Goal: Information Seeking & Learning: Learn about a topic

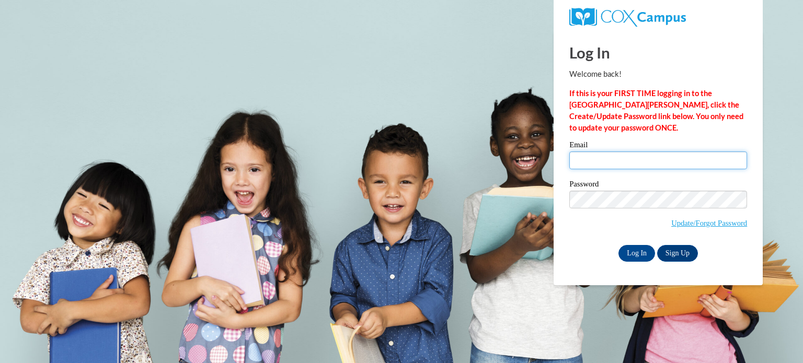
click at [586, 165] on input "Email" at bounding box center [658, 161] width 178 height 18
type input "parchemk@sdoj.org"
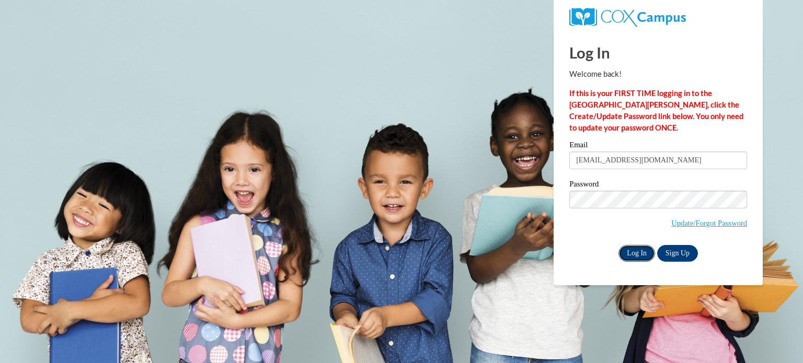
click at [634, 251] on input "Log In" at bounding box center [636, 253] width 37 height 17
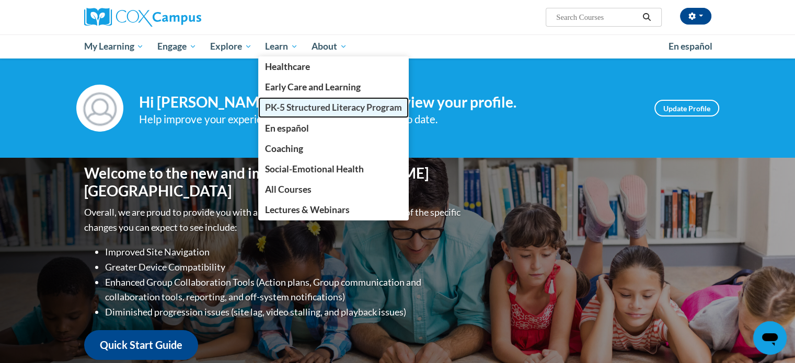
click at [276, 102] on span "PK-5 Structured Literacy Program" at bounding box center [333, 107] width 137 height 11
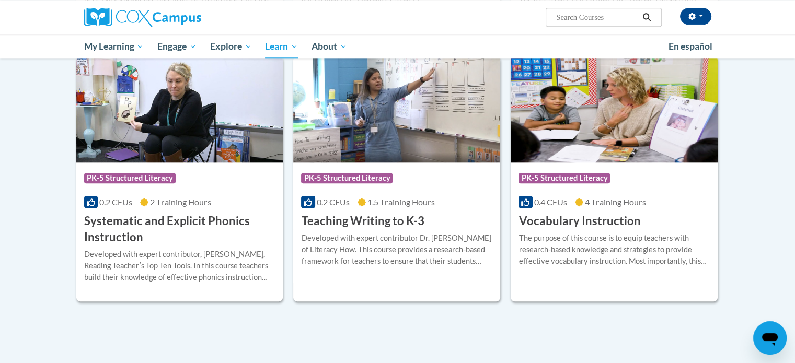
scroll to position [1135, 0]
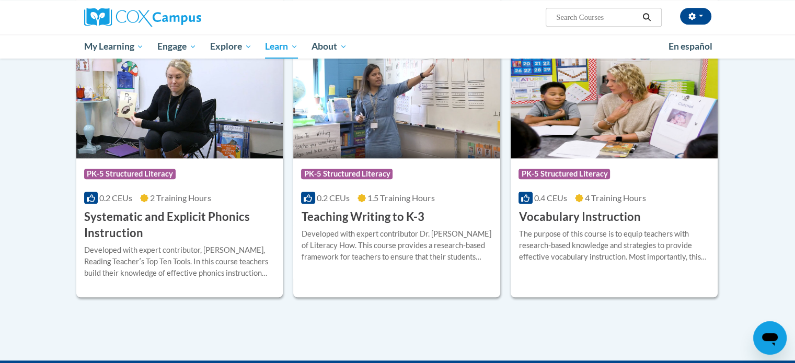
drag, startPoint x: 801, startPoint y: 56, endPoint x: 799, endPoint y: 358, distance: 302.6
click at [391, 222] on h3 "Teaching Writing to K-3" at bounding box center [362, 217] width 123 height 16
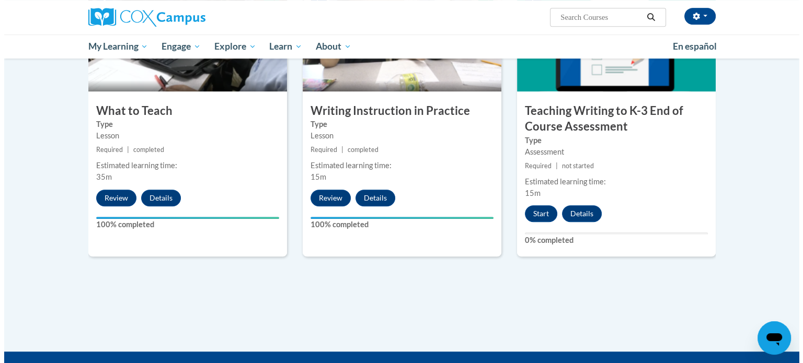
scroll to position [566, 0]
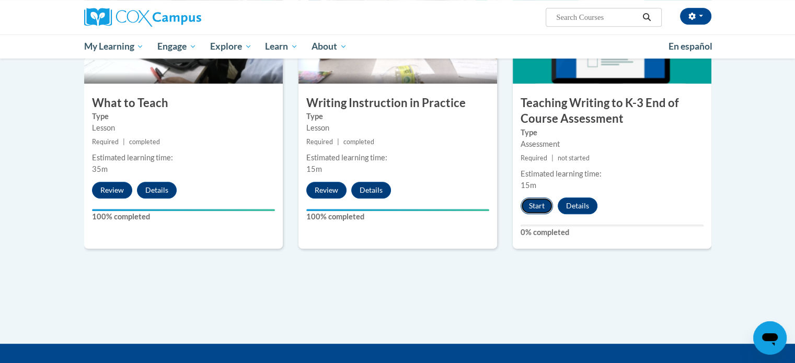
click at [537, 206] on button "Start" at bounding box center [536, 206] width 32 height 17
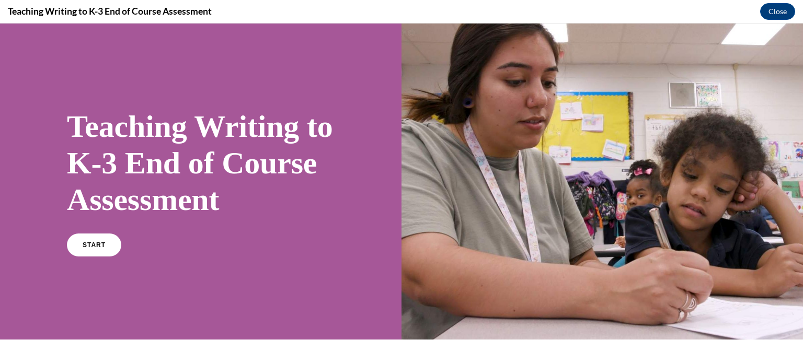
scroll to position [0, 0]
click at [100, 249] on span "START" at bounding box center [94, 245] width 24 height 8
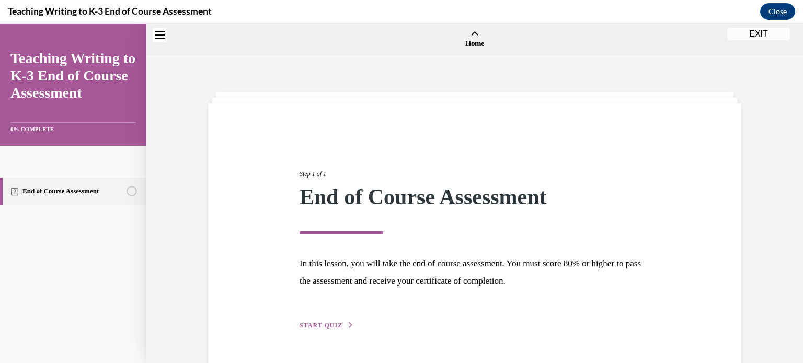
scroll to position [32, 0]
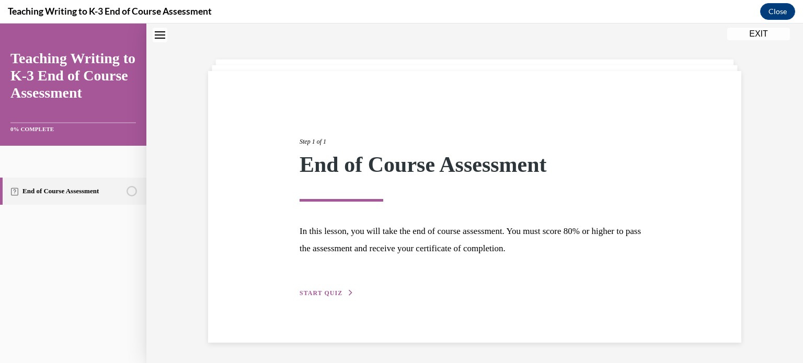
click at [323, 291] on span "START QUIZ" at bounding box center [320, 292] width 43 height 7
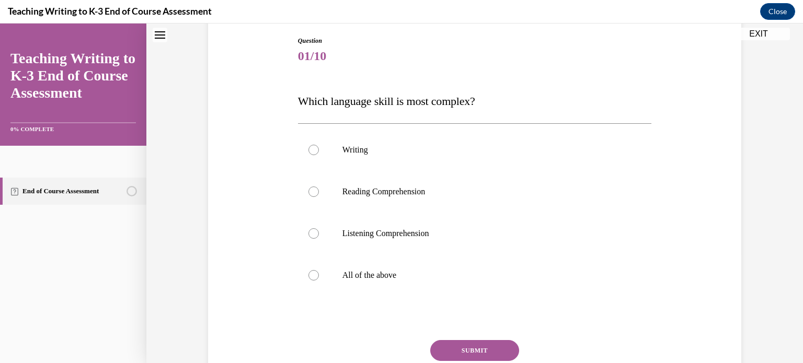
scroll to position [111, 0]
click at [322, 141] on label "Writing" at bounding box center [475, 149] width 354 height 42
click at [319, 143] on input "Writing" at bounding box center [313, 148] width 10 height 10
radio input "true"
click at [462, 343] on button "SUBMIT" at bounding box center [474, 349] width 89 height 21
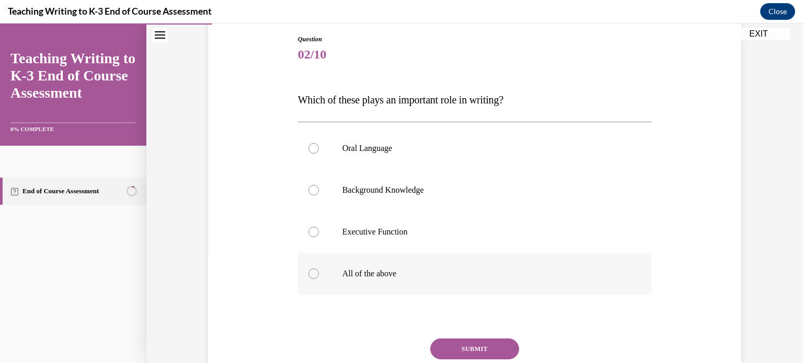
click at [310, 269] on div at bounding box center [313, 274] width 10 height 10
click at [310, 269] on input "All of the above" at bounding box center [313, 274] width 10 height 10
radio input "true"
click at [486, 349] on button "SUBMIT" at bounding box center [474, 349] width 89 height 21
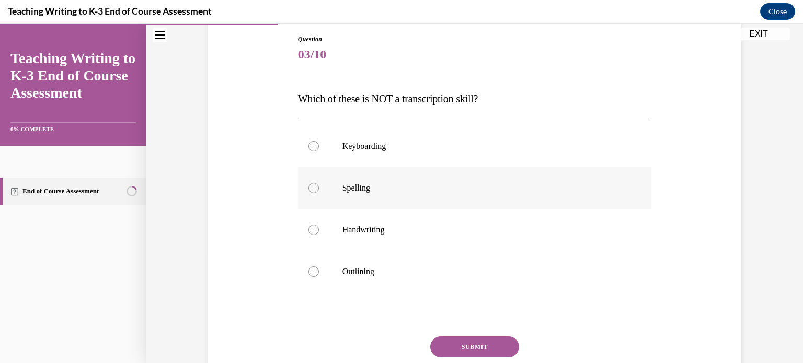
click at [312, 188] on div at bounding box center [313, 188] width 10 height 10
click at [312, 188] on input "Spelling" at bounding box center [313, 188] width 10 height 10
radio input "true"
click at [309, 272] on div at bounding box center [313, 271] width 10 height 10
click at [309, 272] on input "Outlining" at bounding box center [313, 271] width 10 height 10
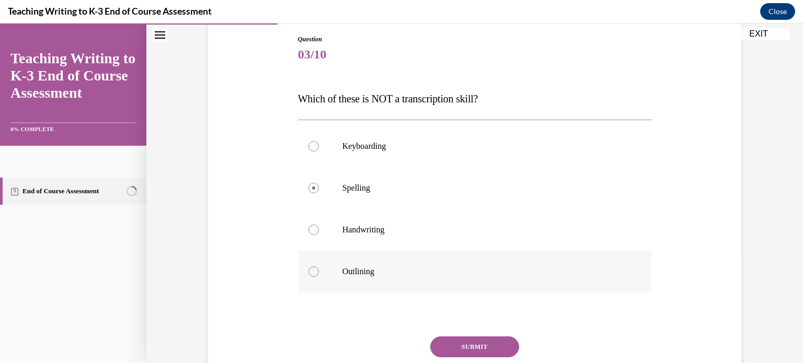
radio input "true"
click at [465, 340] on button "SUBMIT" at bounding box center [474, 347] width 89 height 21
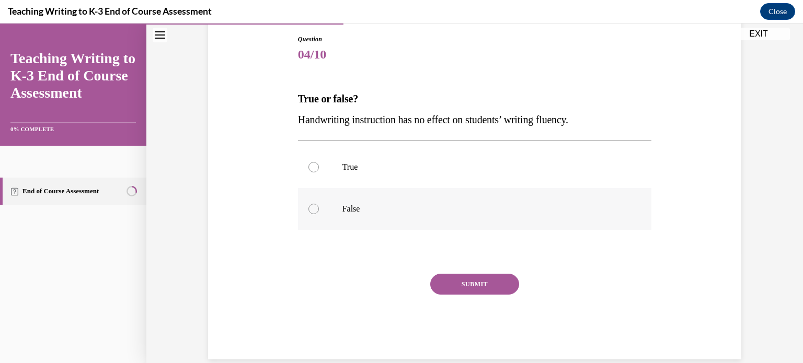
click at [310, 205] on div at bounding box center [313, 209] width 10 height 10
click at [310, 205] on input "False" at bounding box center [313, 209] width 10 height 10
radio input "true"
click at [310, 205] on div at bounding box center [313, 209] width 10 height 10
click at [310, 205] on input "False" at bounding box center [313, 209] width 10 height 10
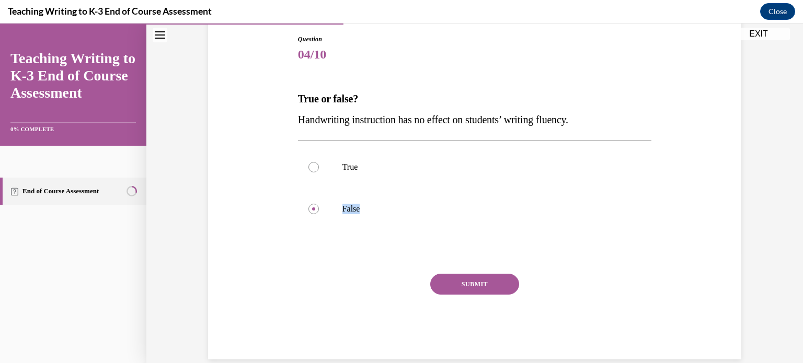
click at [469, 276] on button "SUBMIT" at bounding box center [474, 284] width 89 height 21
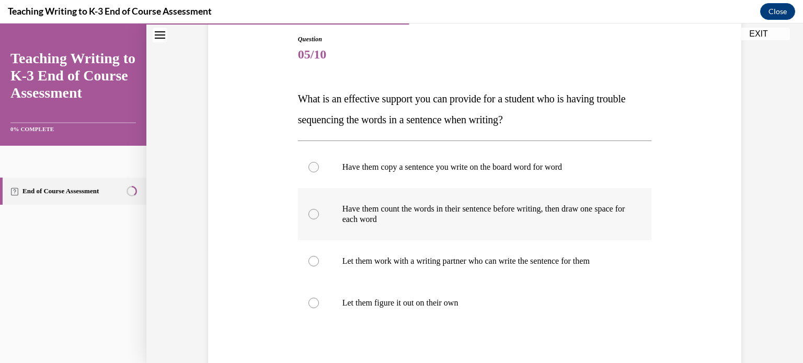
click at [308, 215] on div at bounding box center [313, 214] width 10 height 10
click at [308, 215] on input "Have them count the words in their sentence before writing, then draw one space…" at bounding box center [313, 214] width 10 height 10
radio input "true"
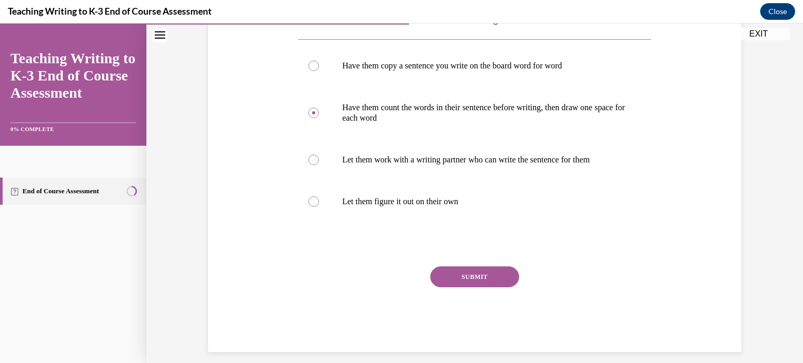
scroll to position [222, 0]
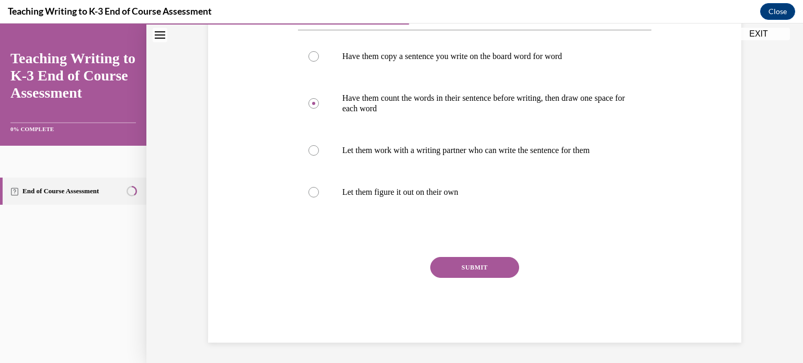
click at [464, 273] on button "SUBMIT" at bounding box center [474, 267] width 89 height 21
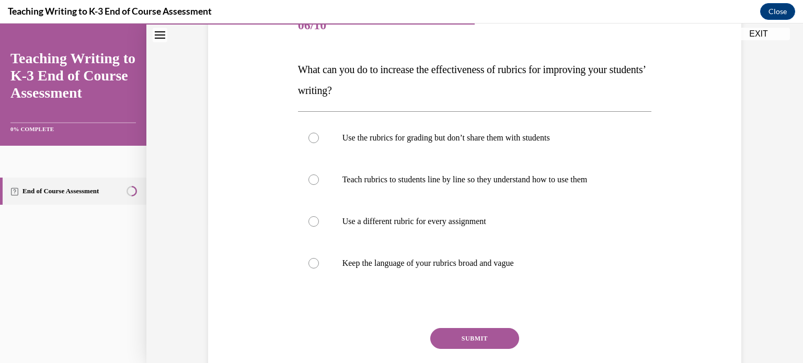
scroll to position [144, 0]
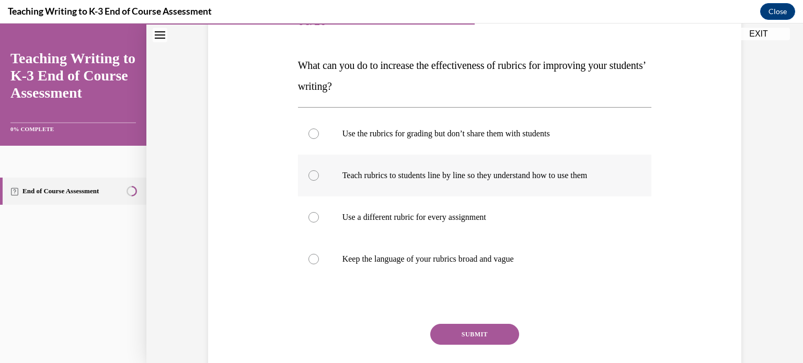
click at [314, 177] on div at bounding box center [313, 175] width 10 height 10
click at [314, 177] on input "Teach rubrics to students line by line so they understand how to use them" at bounding box center [313, 175] width 10 height 10
radio input "true"
click at [453, 327] on button "SUBMIT" at bounding box center [474, 334] width 89 height 21
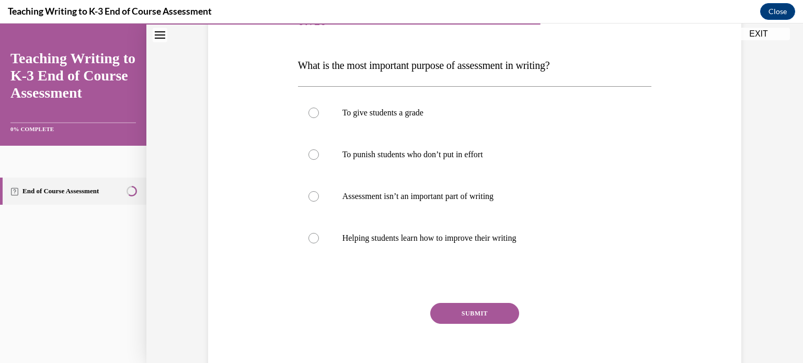
scroll to position [116, 0]
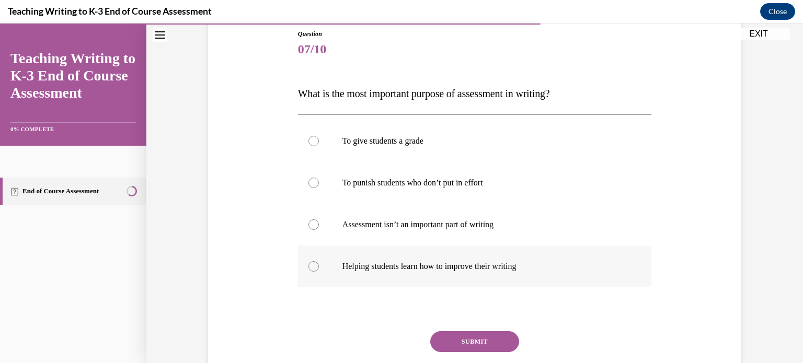
click at [319, 266] on label "Helping students learn how to improve their writing" at bounding box center [475, 267] width 354 height 42
click at [319, 266] on input "Helping students learn how to improve their writing" at bounding box center [313, 266] width 10 height 10
radio input "true"
click at [466, 344] on button "SUBMIT" at bounding box center [474, 341] width 89 height 21
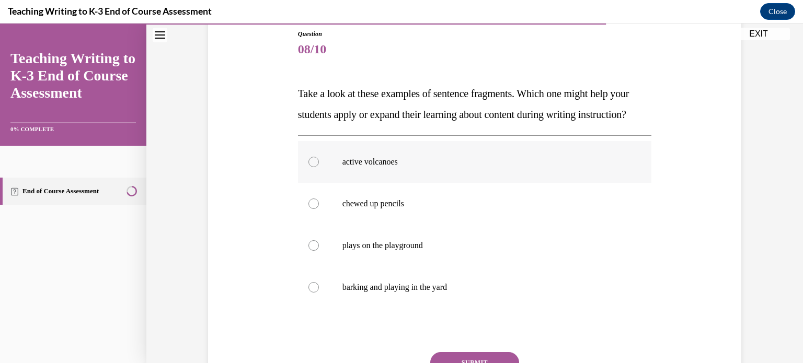
click at [309, 167] on div at bounding box center [313, 162] width 10 height 10
click at [309, 167] on input "active volcanoes" at bounding box center [313, 162] width 10 height 10
radio input "true"
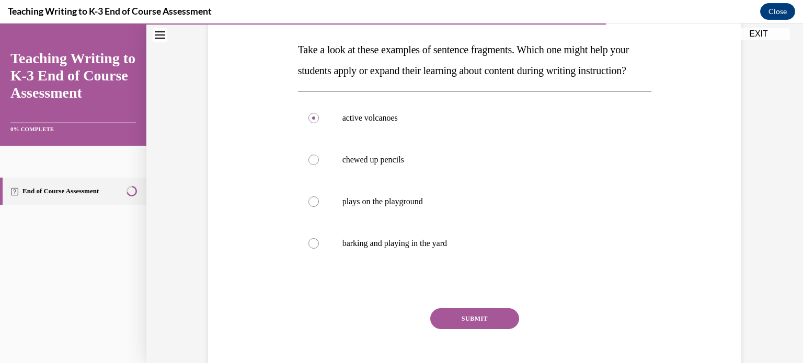
scroll to position [163, 0]
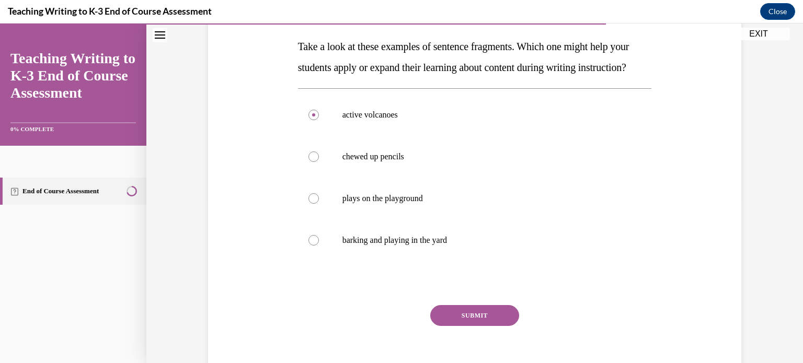
click at [454, 326] on button "SUBMIT" at bounding box center [474, 315] width 89 height 21
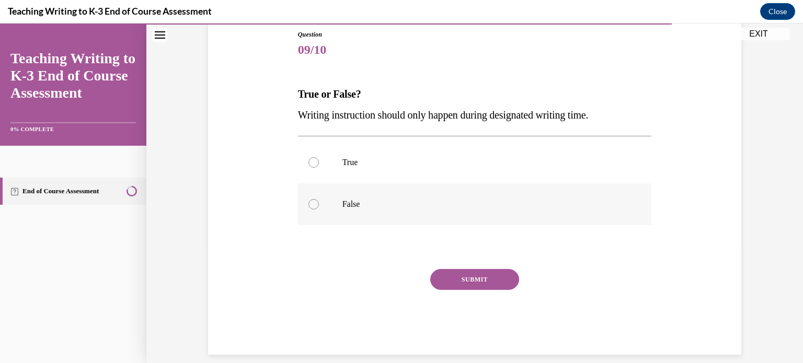
click at [328, 204] on label "False" at bounding box center [475, 204] width 354 height 42
click at [319, 204] on input "False" at bounding box center [313, 204] width 10 height 10
radio input "true"
click at [472, 283] on button "SUBMIT" at bounding box center [474, 279] width 89 height 21
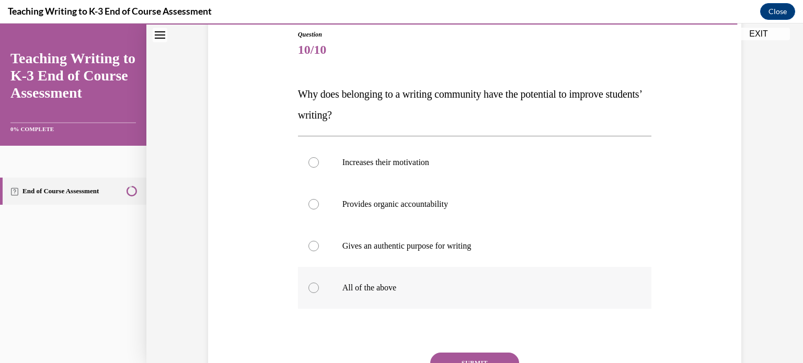
click at [310, 289] on div at bounding box center [313, 288] width 10 height 10
click at [310, 289] on input "All of the above" at bounding box center [313, 288] width 10 height 10
radio input "true"
click at [461, 361] on button "SUBMIT" at bounding box center [474, 363] width 89 height 21
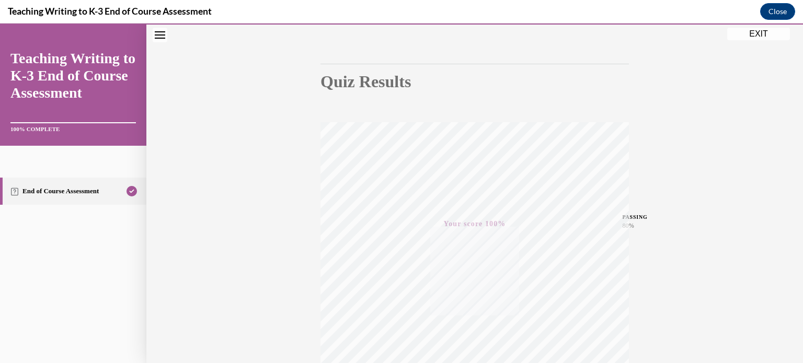
scroll to position [60, 0]
click at [755, 34] on button "EXIT" at bounding box center [758, 34] width 63 height 13
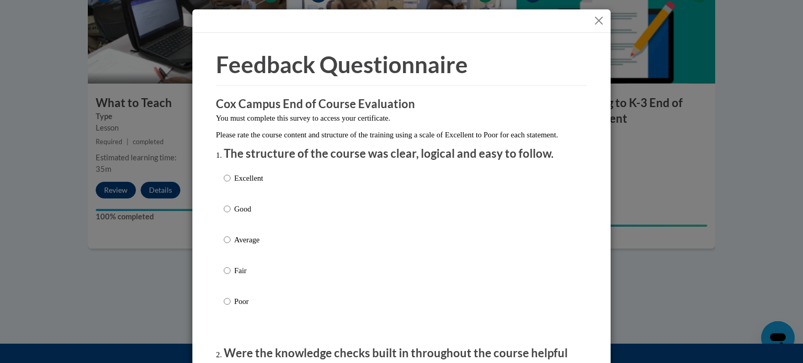
click at [238, 184] on p "Excellent" at bounding box center [248, 177] width 29 height 11
click at [230, 184] on input "Excellent" at bounding box center [227, 177] width 7 height 11
radio input "true"
click at [224, 203] on input "Good" at bounding box center [227, 208] width 7 height 11
radio input "true"
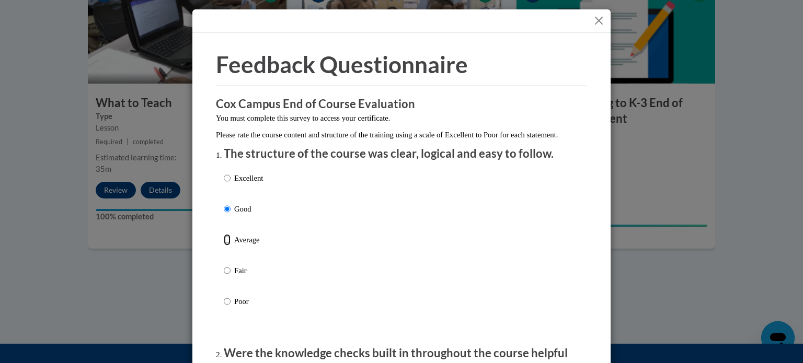
click at [224, 234] on input "Average" at bounding box center [227, 239] width 7 height 11
radio input "true"
click at [224, 265] on input "Fair" at bounding box center [227, 270] width 7 height 11
radio input "true"
radio input "false"
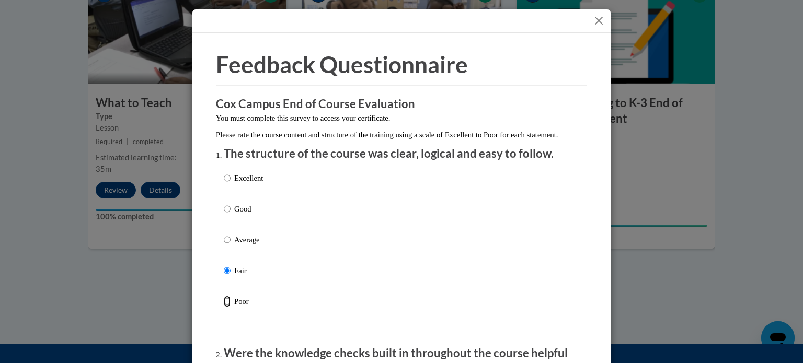
click at [224, 296] on input "Poor" at bounding box center [227, 301] width 7 height 11
radio input "true"
click at [224, 172] on input "Excellent" at bounding box center [227, 177] width 7 height 11
radio input "true"
click at [224, 203] on input "Good" at bounding box center [227, 208] width 7 height 11
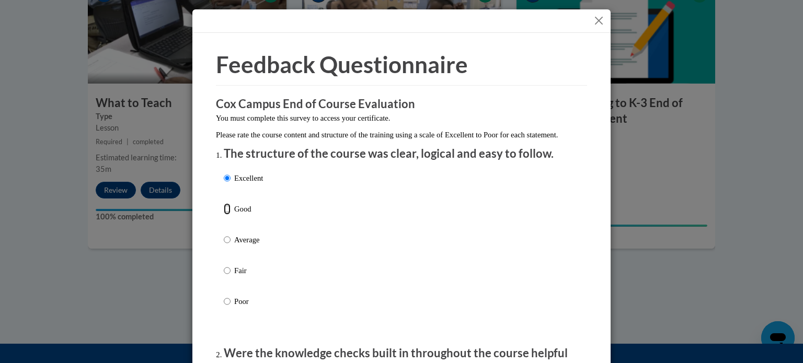
radio input "true"
click at [224, 234] on input "Average" at bounding box center [227, 239] width 7 height 11
radio input "true"
click at [224, 203] on input "Good" at bounding box center [227, 208] width 7 height 11
radio input "true"
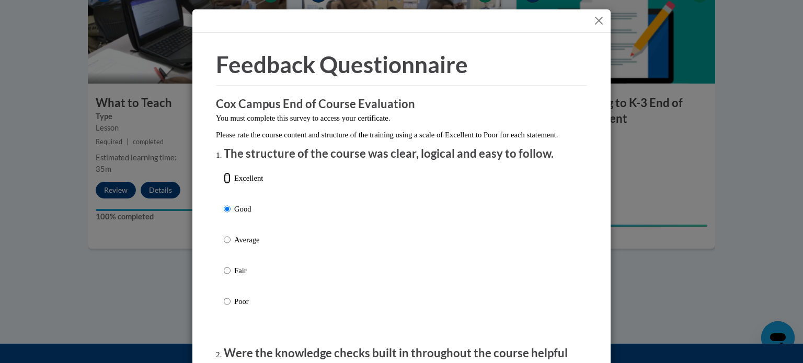
click at [224, 172] on input "Excellent" at bounding box center [227, 177] width 7 height 11
radio input "true"
click at [504, 238] on div "Excellent Good Average Fair Poor" at bounding box center [401, 252] width 355 height 170
click at [573, 337] on div "Excellent Good Average Fair Poor" at bounding box center [401, 252] width 355 height 170
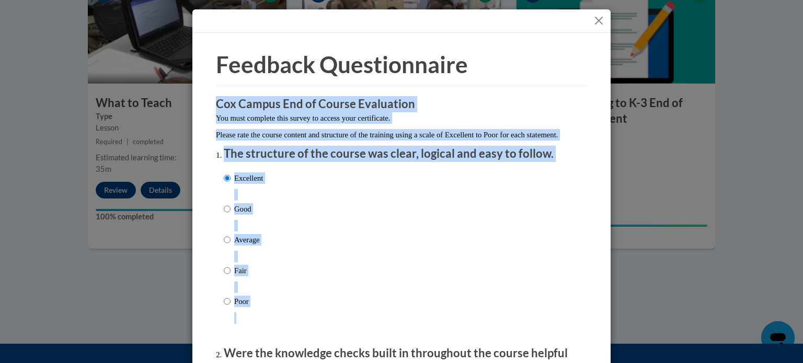
drag, startPoint x: 603, startPoint y: 35, endPoint x: 598, endPoint y: 238, distance: 202.8
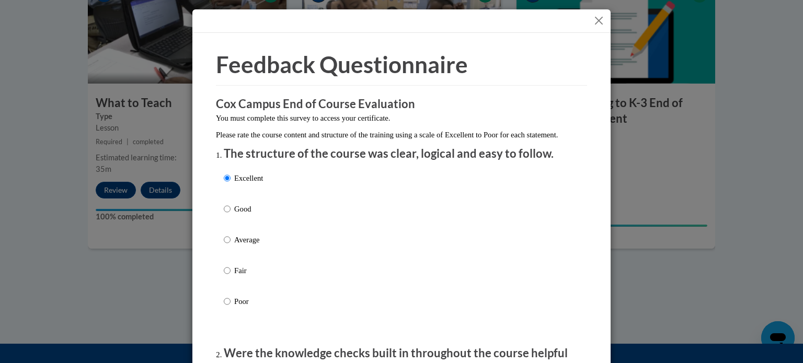
click at [491, 279] on div "Excellent Good Average Fair Poor" at bounding box center [401, 252] width 355 height 170
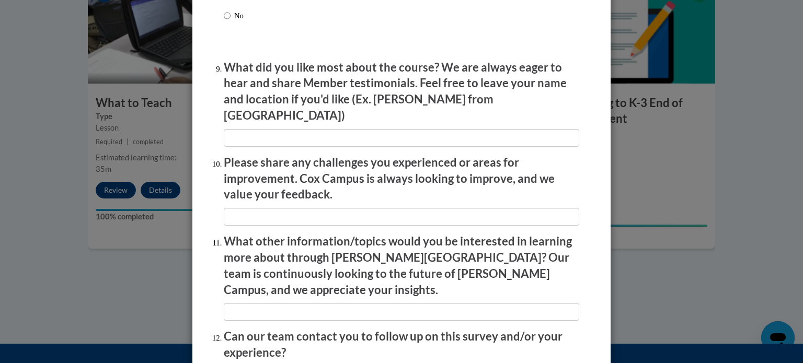
scroll to position [1813, 0]
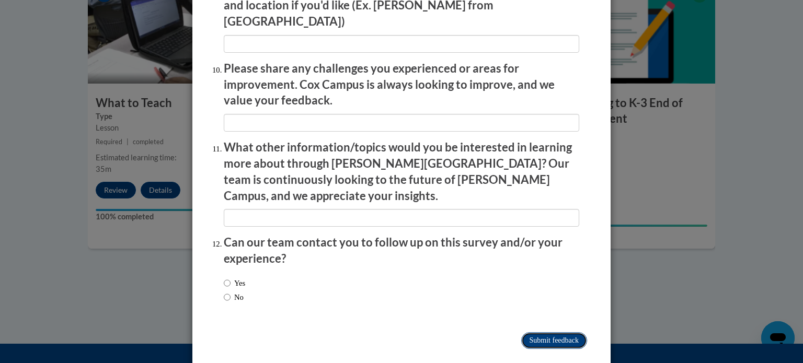
click at [539, 332] on input "Submit feedback" at bounding box center [554, 340] width 66 height 17
